Goal: Information Seeking & Learning: Learn about a topic

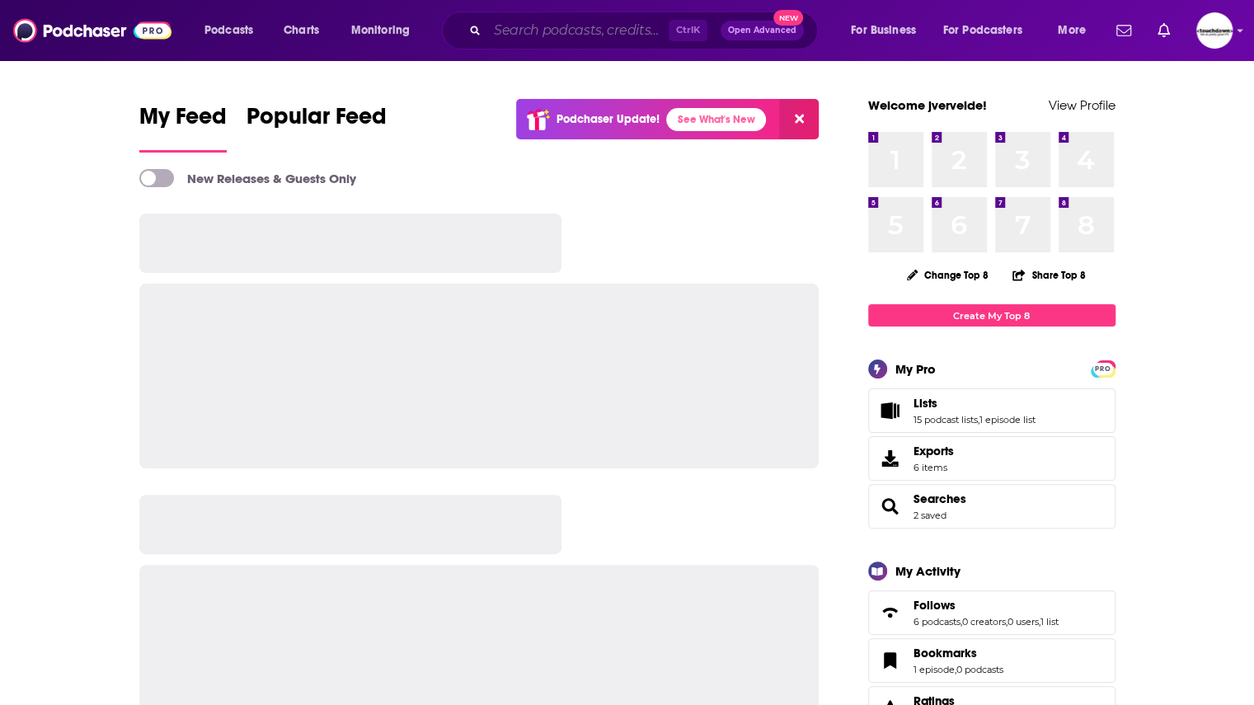
click at [532, 33] on input "Search podcasts, credits, & more..." at bounding box center [577, 30] width 181 height 26
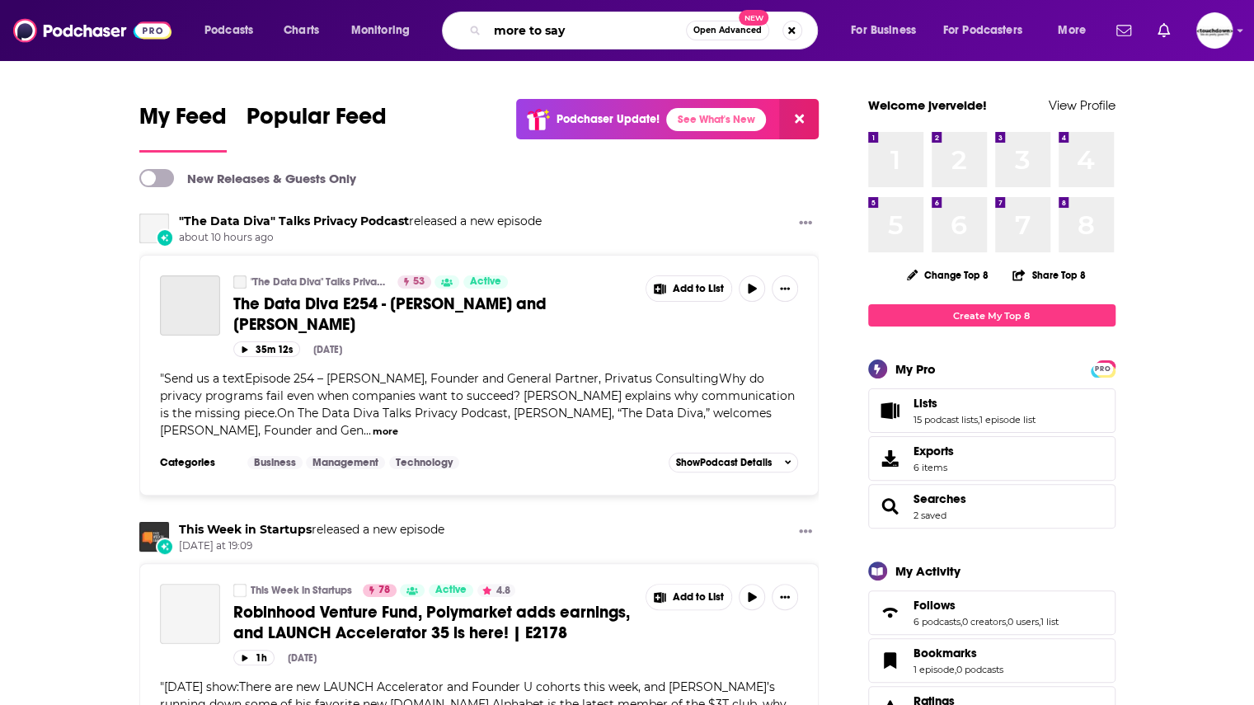
type input "more to say"
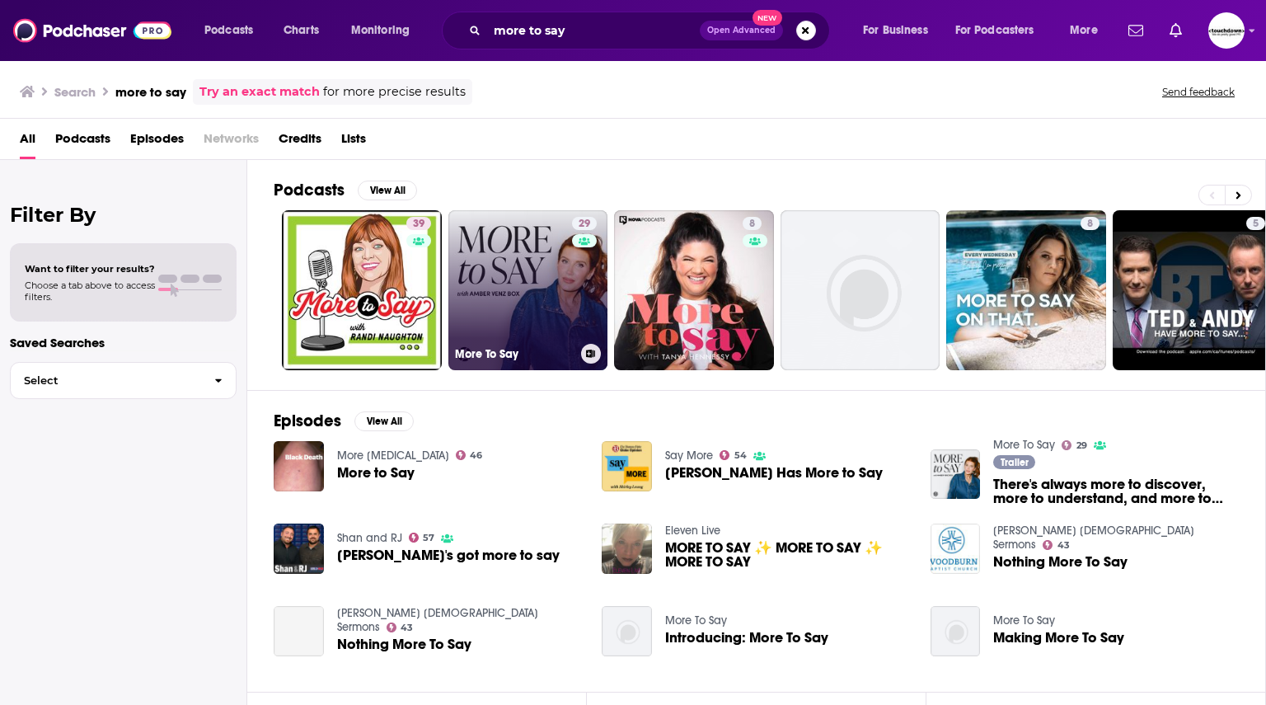
click at [511, 279] on link "29 More To Say" at bounding box center [528, 290] width 160 height 160
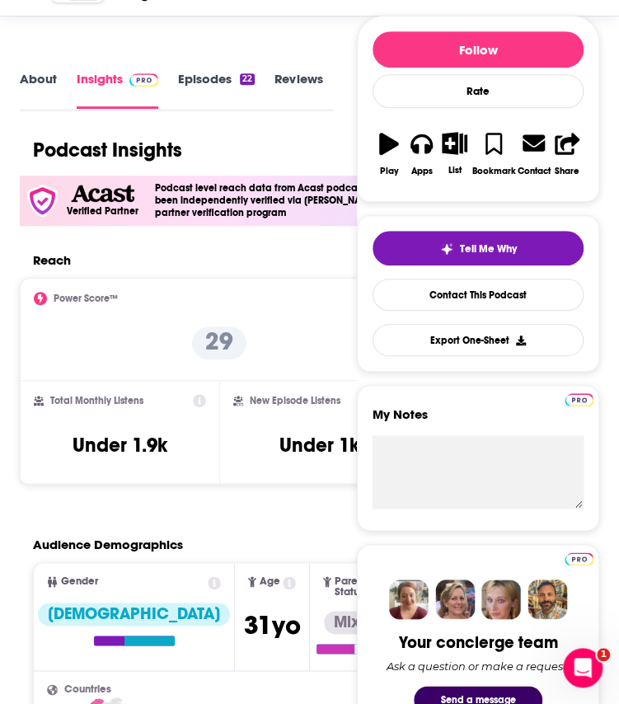
scroll to position [111, 0]
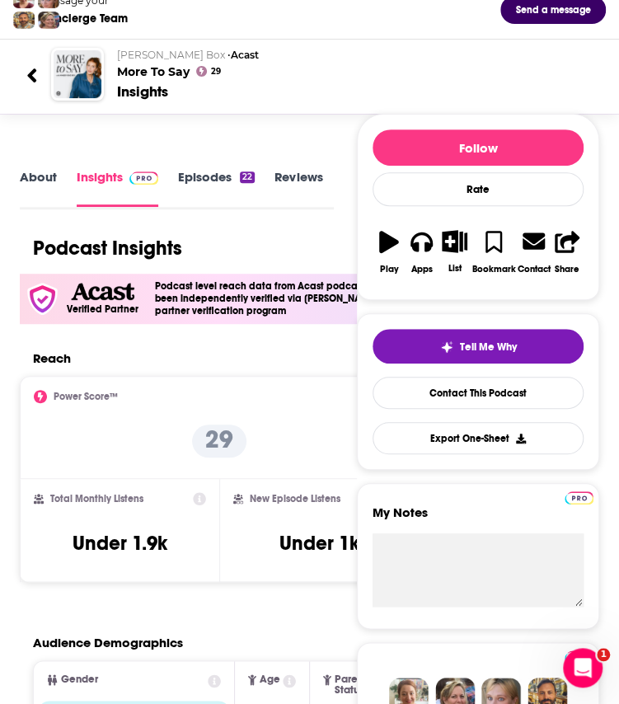
click at [210, 180] on link "Episodes 22" at bounding box center [216, 187] width 77 height 37
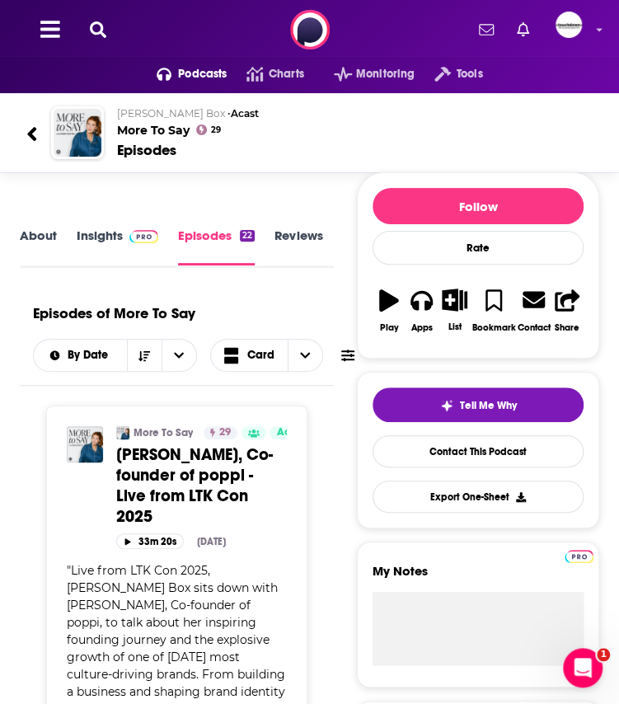
click at [176, 474] on span "[PERSON_NAME], Co-founder of poppi - Live from LTK Con 2025" at bounding box center [194, 485] width 157 height 82
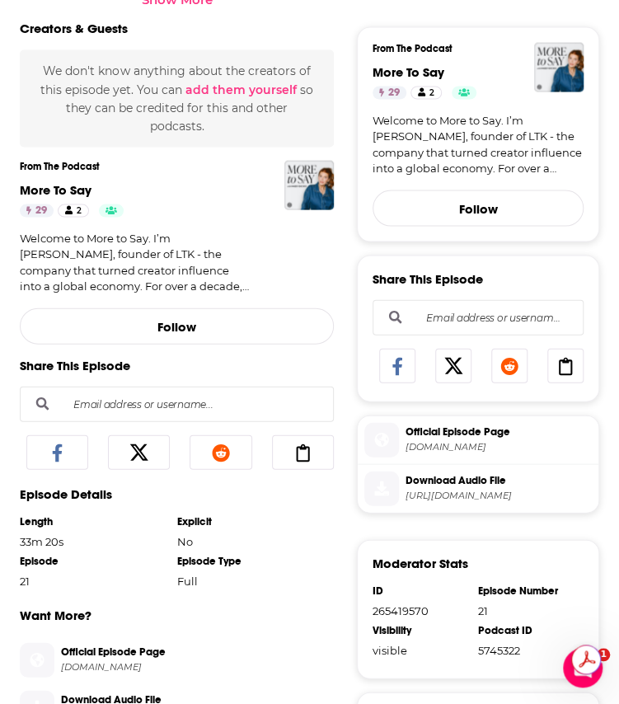
scroll to position [888, 0]
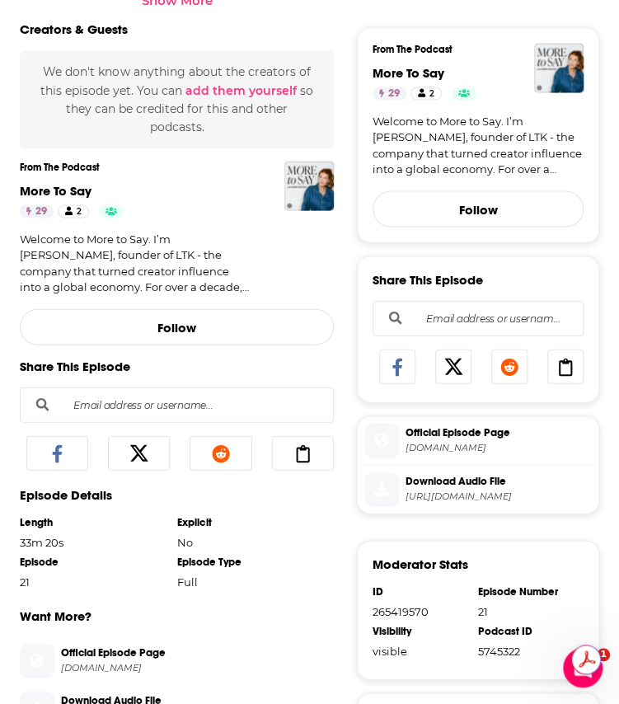
click at [466, 431] on span "Official Episode Page" at bounding box center [498, 431] width 186 height 15
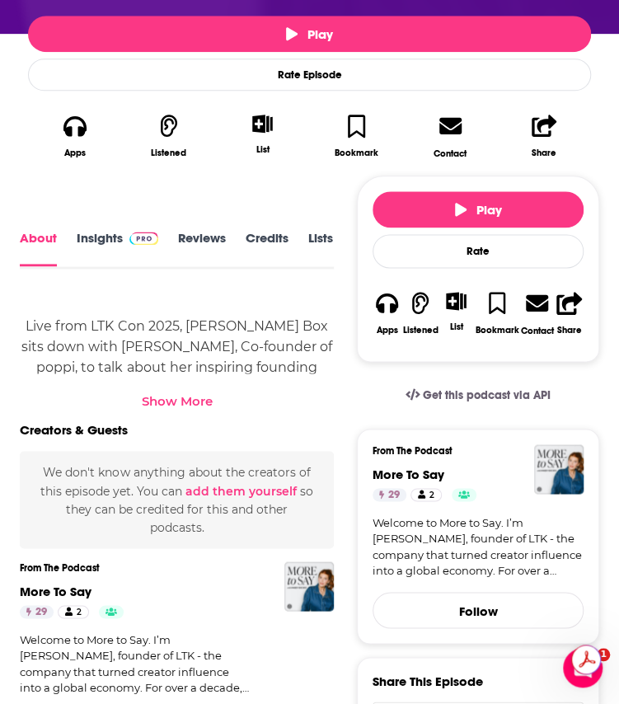
scroll to position [0, 2]
click at [102, 235] on link "Insights" at bounding box center [116, 249] width 82 height 36
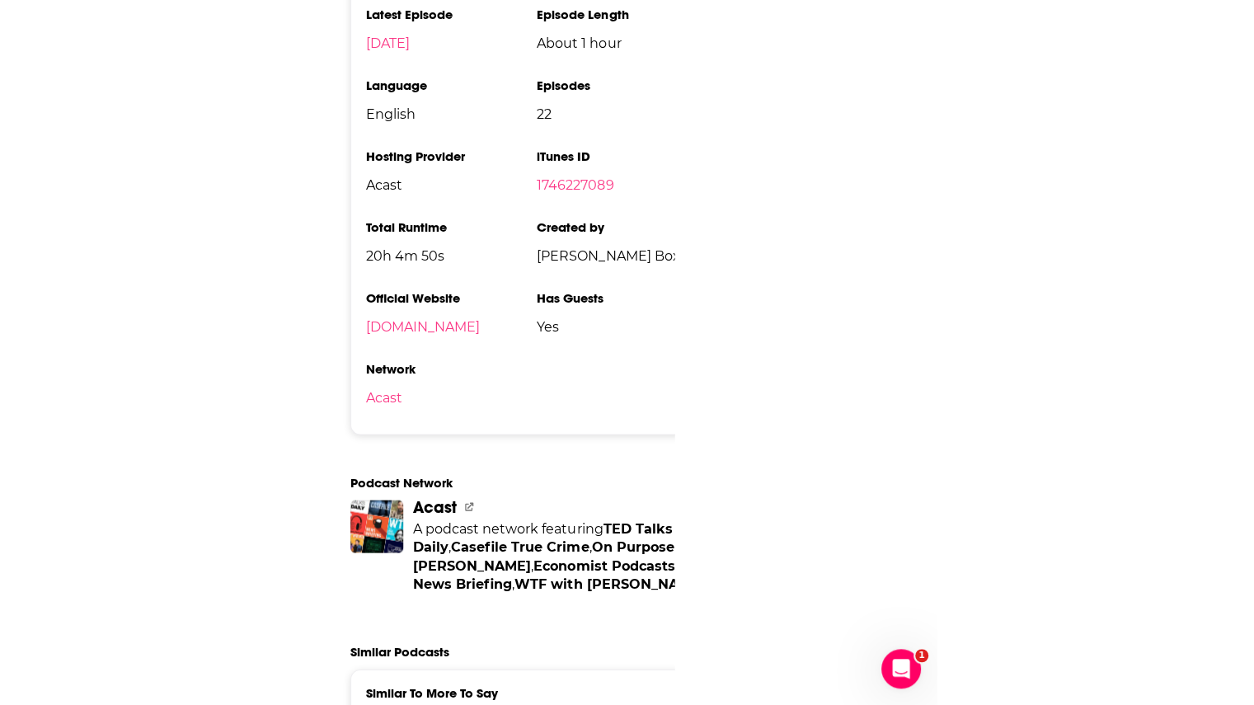
scroll to position [2359, 0]
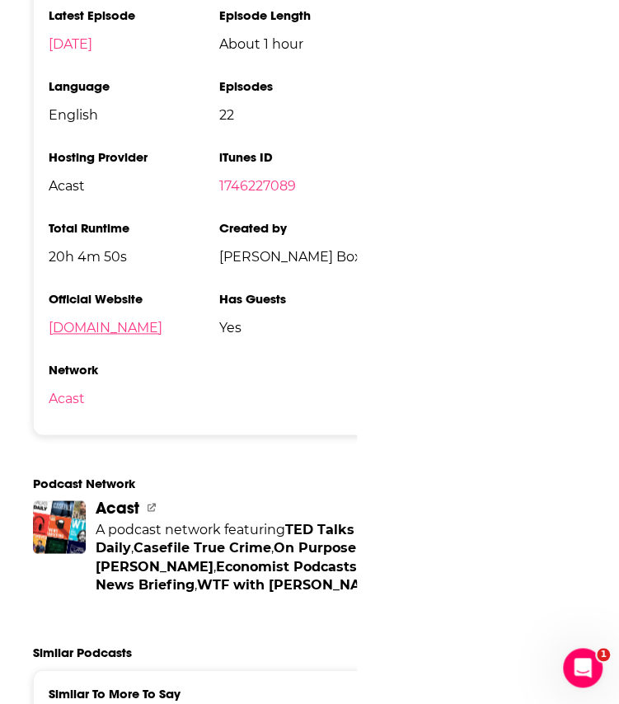
click at [124, 335] on link "[DOMAIN_NAME]" at bounding box center [106, 328] width 114 height 16
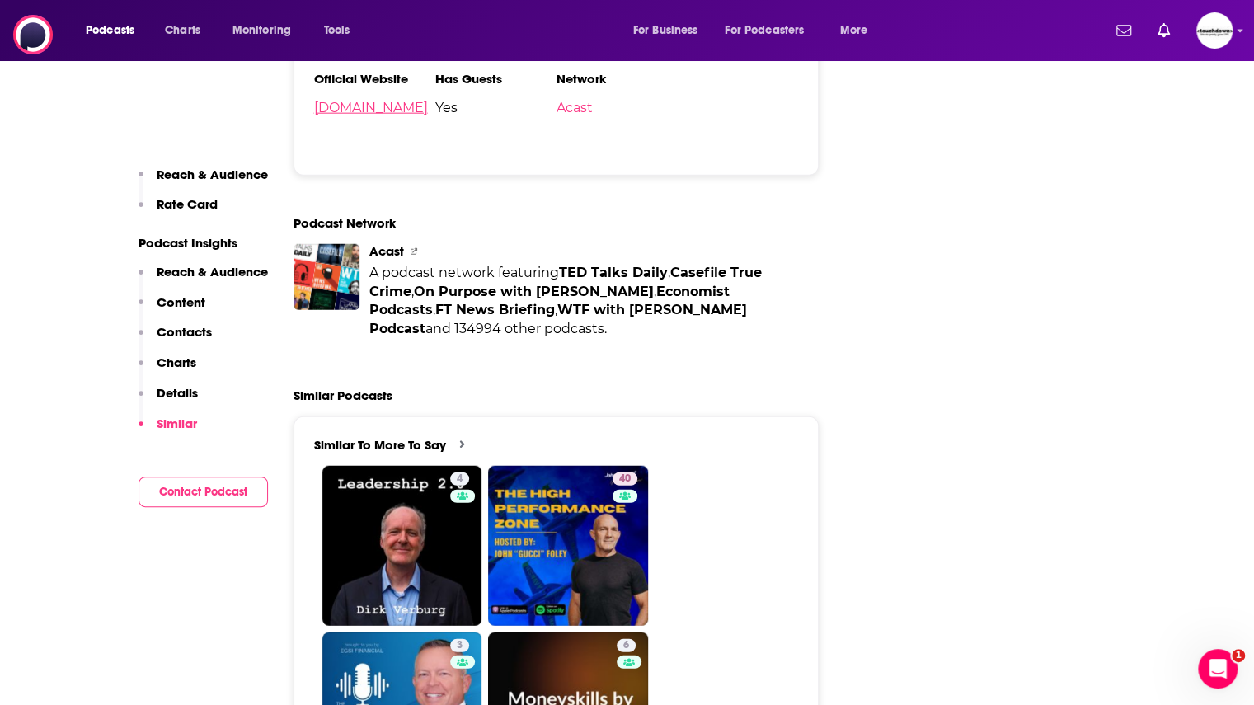
scroll to position [0, 0]
